Goal: Find contact information: Find contact information

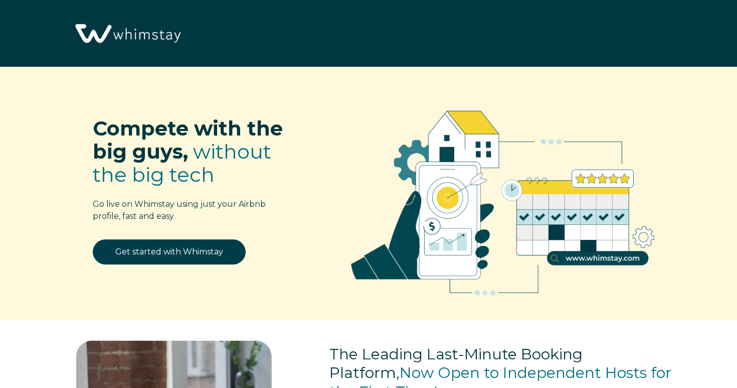
select select "US"
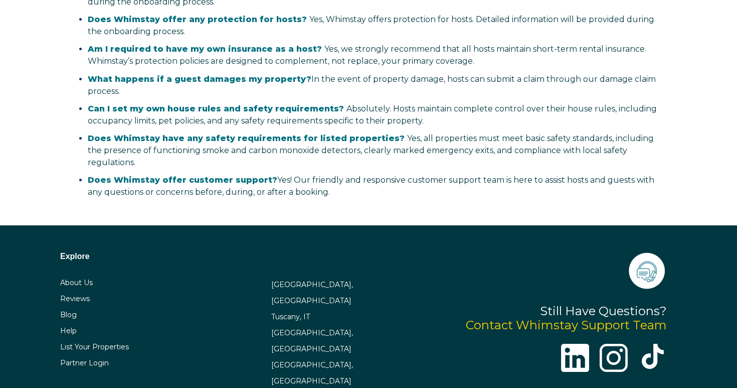
scroll to position [1946, 0]
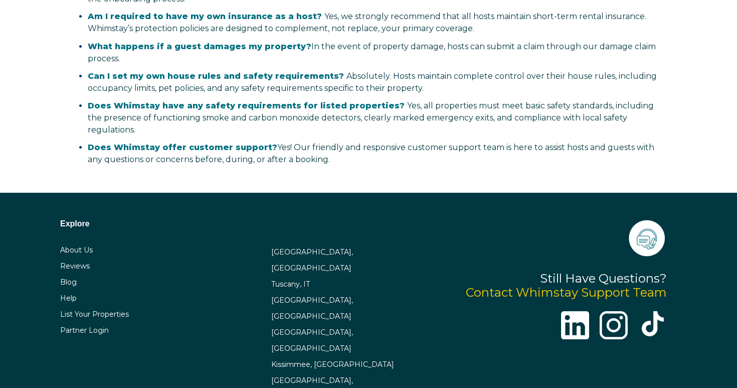
click at [391, 193] on div "Explore About Us Reviews Blog Help List Your Properties Partner Login [GEOGRAPH…" at bounding box center [368, 299] width 737 height 212
click at [349, 261] on div "[GEOGRAPHIC_DATA], [GEOGRAPHIC_DATA] [GEOGRAPHIC_DATA], IT [GEOGRAPHIC_DATA], […" at bounding box center [342, 324] width 142 height 160
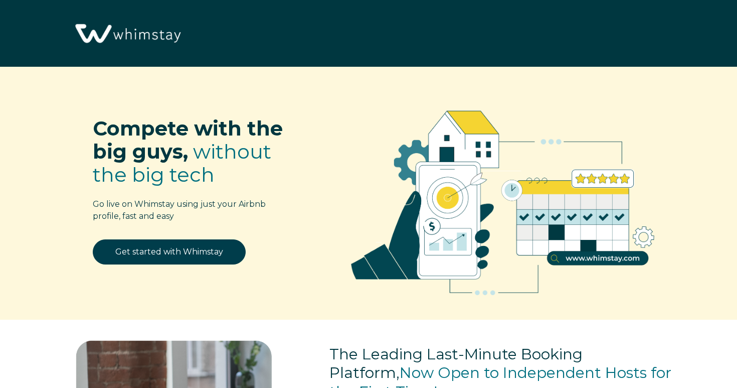
select select "US"
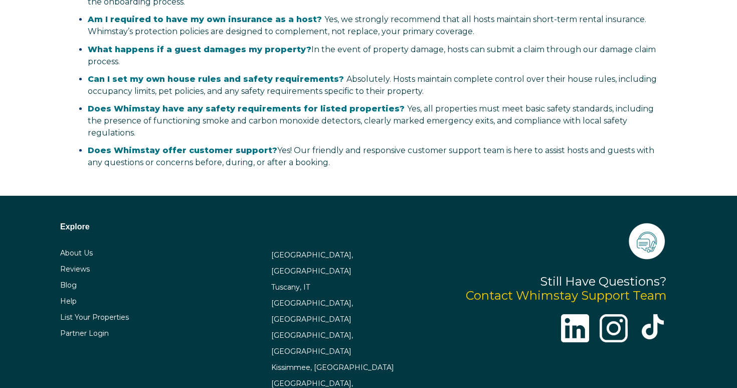
scroll to position [1946, 0]
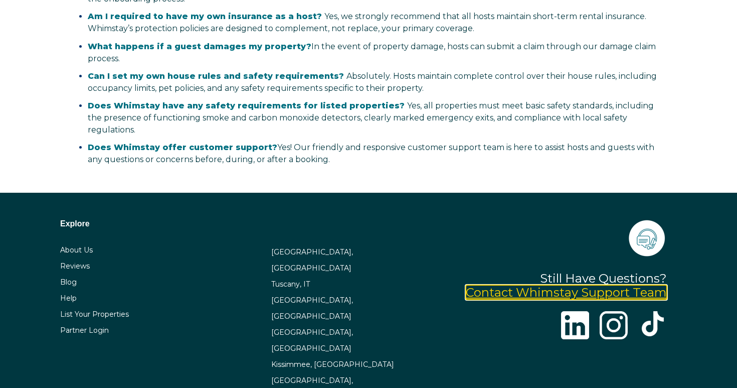
click at [602, 285] on link "Contact Whimstay Support Team" at bounding box center [566, 292] width 201 height 15
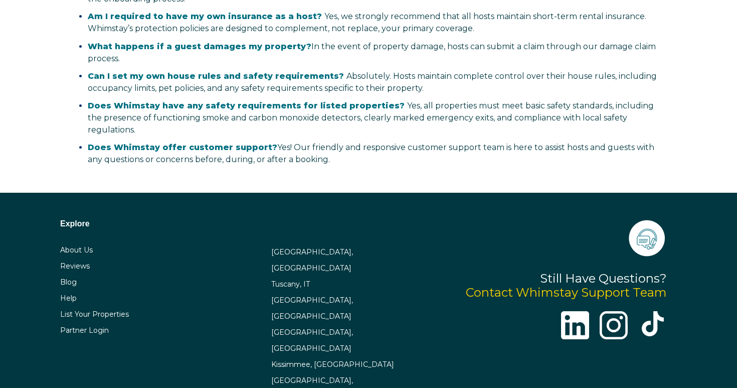
click at [481, 161] on div "What is Whimstay? Whimstay is the leading vacation rental marketplace that help…" at bounding box center [369, 14] width 599 height 327
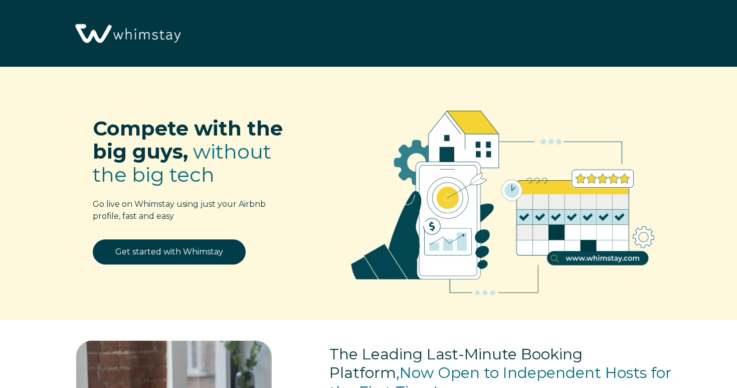
select select "US"
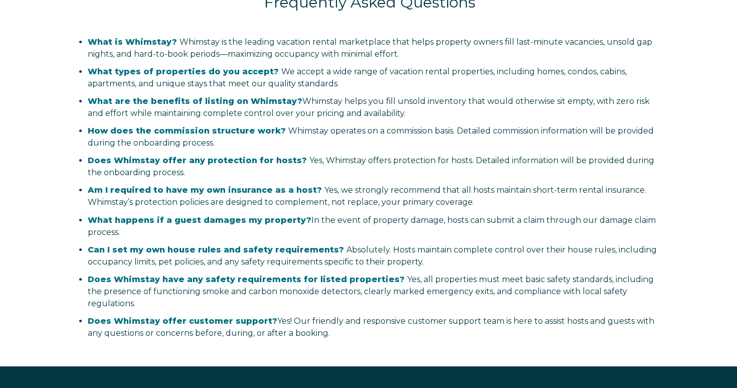
scroll to position [1946, 0]
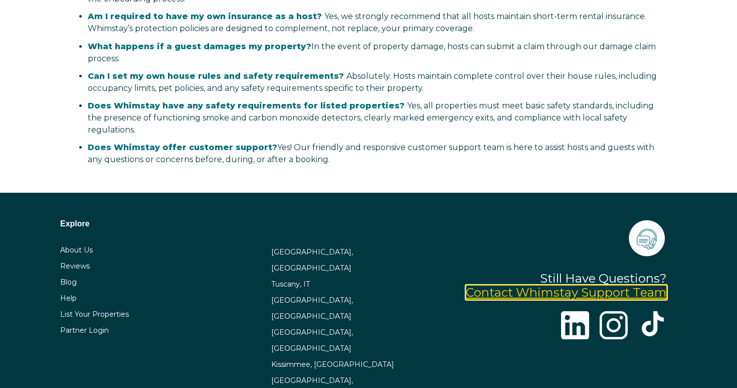
click at [562, 285] on link "Contact Whimstay Support Team" at bounding box center [566, 292] width 201 height 15
